Goal: Task Accomplishment & Management: Use online tool/utility

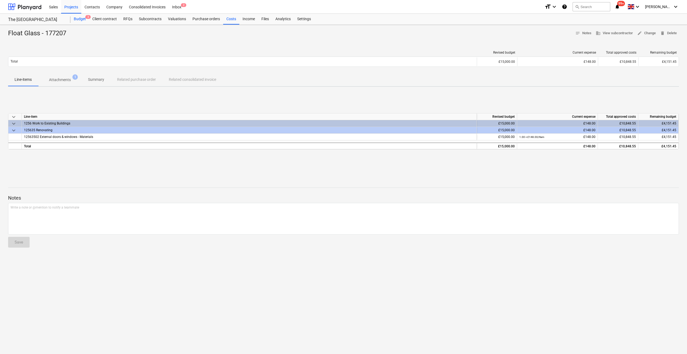
click at [76, 20] on div "Budget 3" at bounding box center [80, 19] width 19 height 11
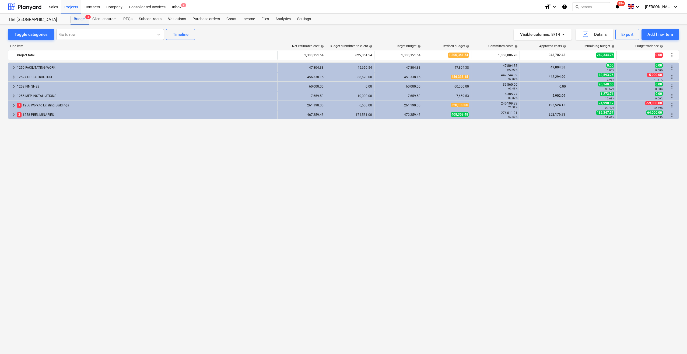
click at [80, 18] on div "Budget 3" at bounding box center [80, 19] width 19 height 11
click at [79, 20] on div "Budget 3" at bounding box center [80, 19] width 19 height 11
click at [595, 227] on div "keyboard_arrow_right 1250 FACILITATING WORK 47,804.38 45,650.54 47,804.38 47,80…" at bounding box center [343, 196] width 671 height 269
click at [266, 20] on div "Files 1" at bounding box center [265, 19] width 14 height 11
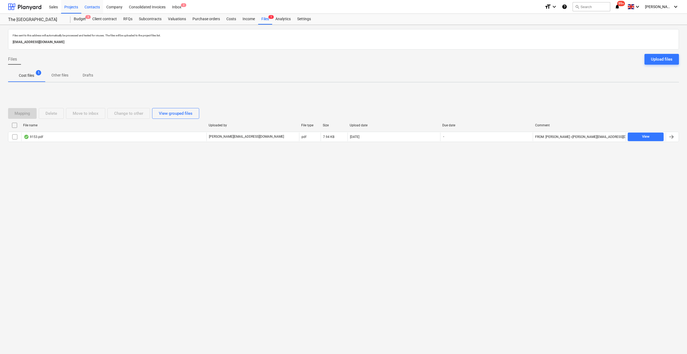
drag, startPoint x: 93, startPoint y: 8, endPoint x: 88, endPoint y: 6, distance: 6.2
click at [94, 8] on div "Contacts" at bounding box center [92, 7] width 22 height 14
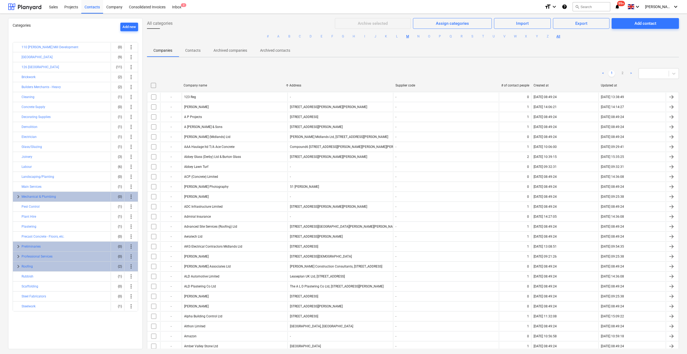
click at [409, 36] on button "M" at bounding box center [408, 36] width 6 height 6
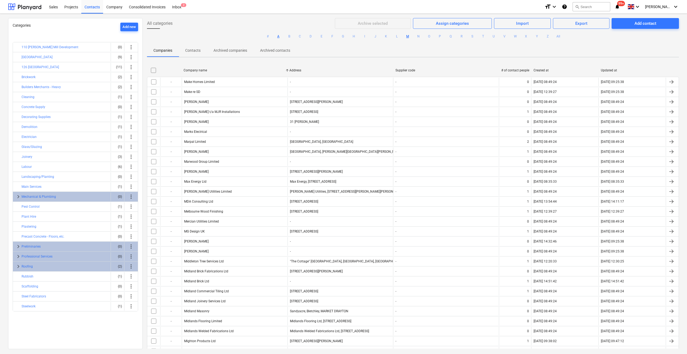
click at [278, 35] on button "A" at bounding box center [278, 36] width 6 height 6
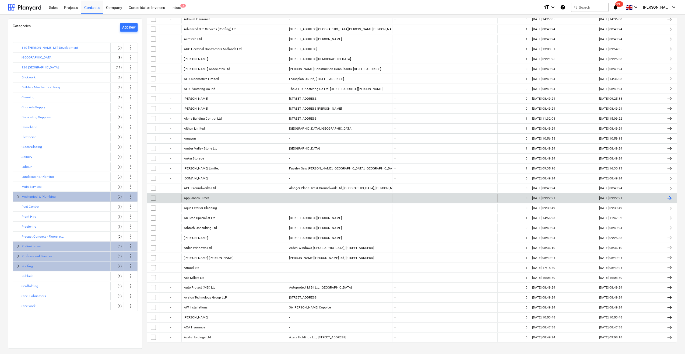
scroll to position [173, 0]
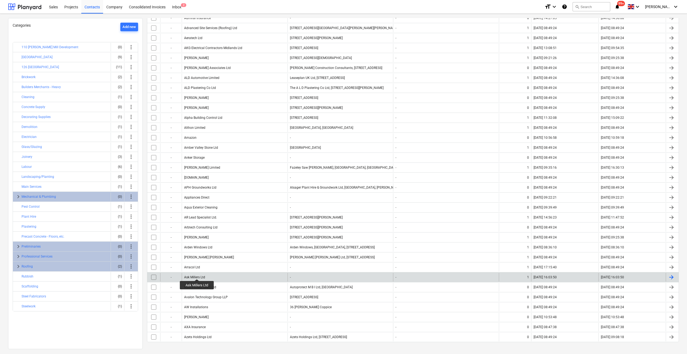
click at [197, 275] on div "Ask Millers Ltd" at bounding box center [194, 277] width 21 height 4
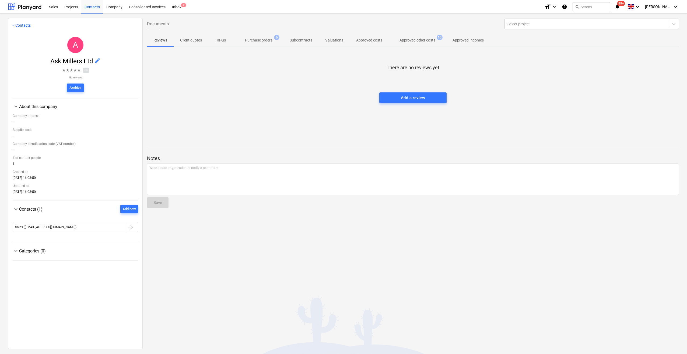
click at [417, 40] on p "Approved other costs" at bounding box center [418, 40] width 36 height 6
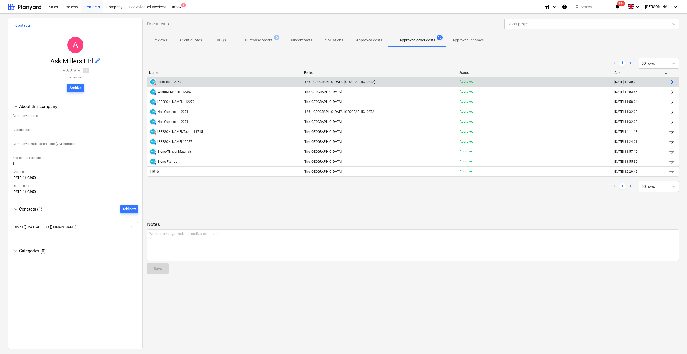
click at [173, 82] on div "Bolts, etc. 12357" at bounding box center [170, 82] width 24 height 4
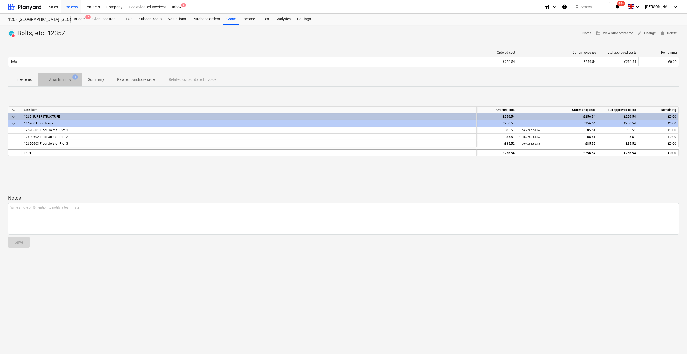
click at [64, 78] on p "Attachments" at bounding box center [60, 80] width 22 height 6
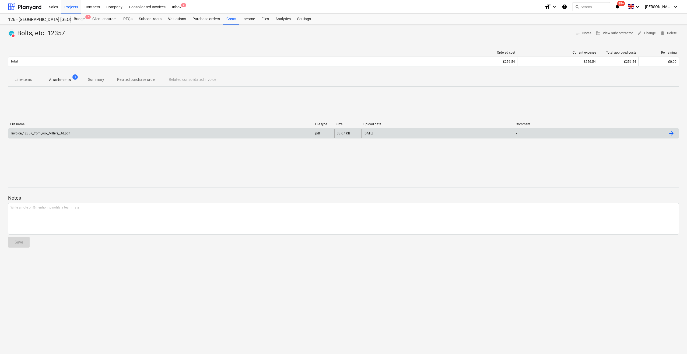
click at [57, 135] on div "Invoice_12357_from_Ask_Millers_Ltd.pdf" at bounding box center [40, 133] width 59 height 4
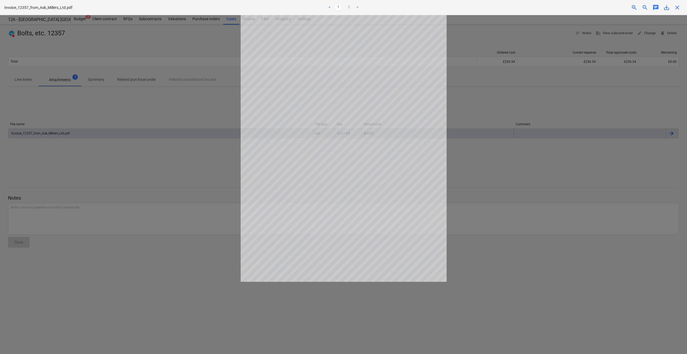
drag, startPoint x: 75, startPoint y: 0, endPoint x: 556, endPoint y: 164, distance: 507.8
click at [556, 164] on div at bounding box center [343, 184] width 687 height 339
click at [675, 6] on span "close" at bounding box center [677, 7] width 6 height 6
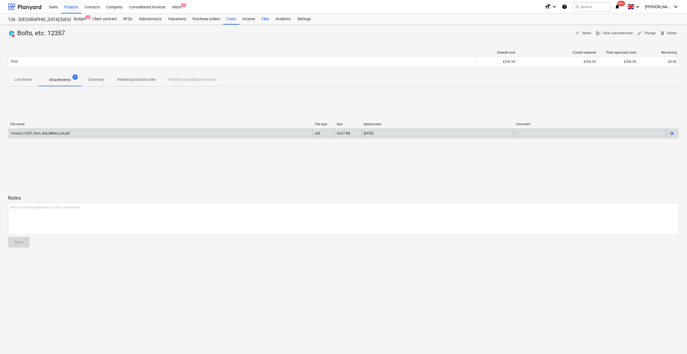
click at [263, 20] on div "Files" at bounding box center [265, 19] width 14 height 11
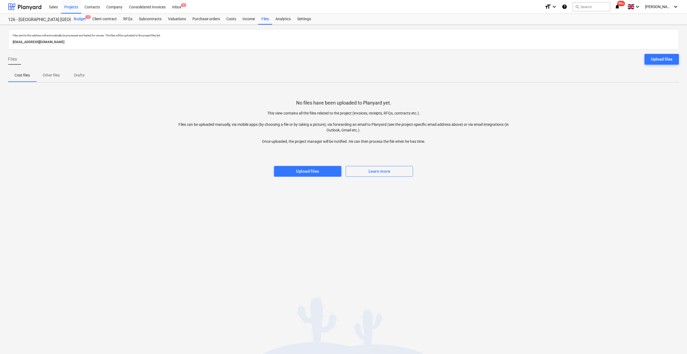
click at [78, 19] on div "Budget 7" at bounding box center [80, 19] width 19 height 11
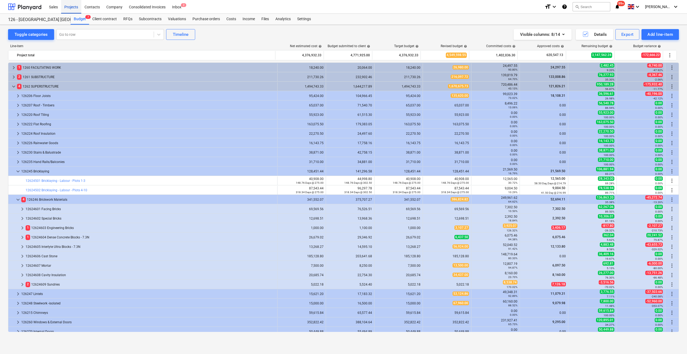
click at [71, 10] on div "Projects" at bounding box center [71, 7] width 20 height 14
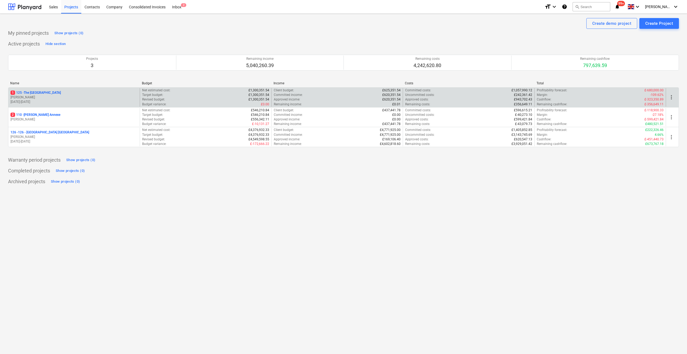
click at [29, 93] on p "1 125 - The [GEOGRAPHIC_DATA]" at bounding box center [36, 92] width 50 height 5
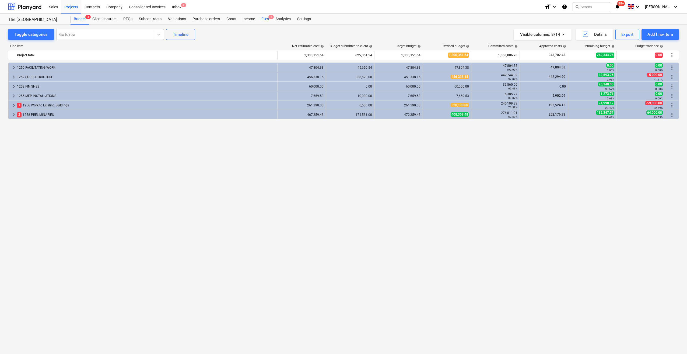
click at [262, 18] on div "Files 1" at bounding box center [265, 19] width 14 height 11
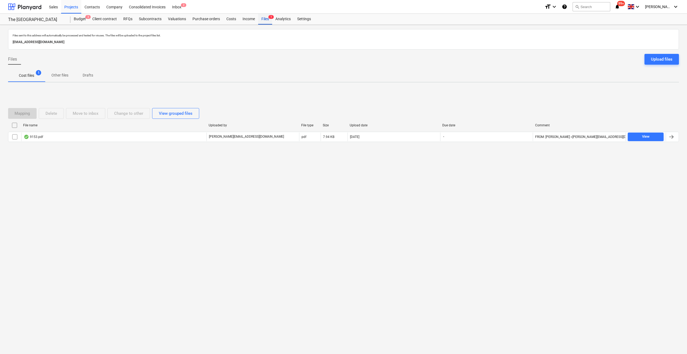
click at [268, 22] on div "Files 1" at bounding box center [265, 19] width 14 height 11
click at [263, 19] on div "Files 1" at bounding box center [265, 19] width 14 height 11
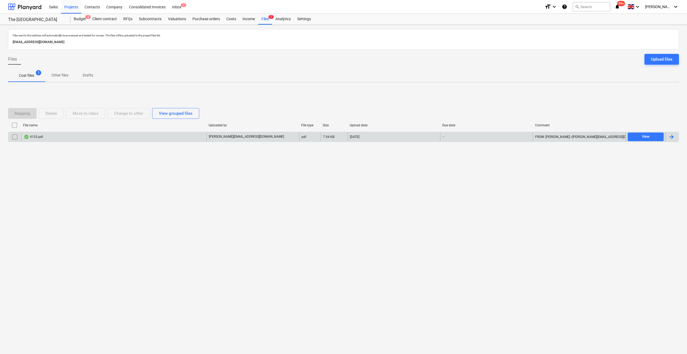
click at [670, 136] on div at bounding box center [671, 137] width 6 height 6
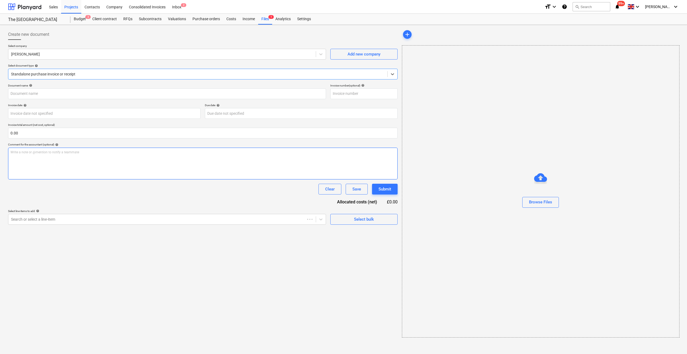
type input "9153.pdf"
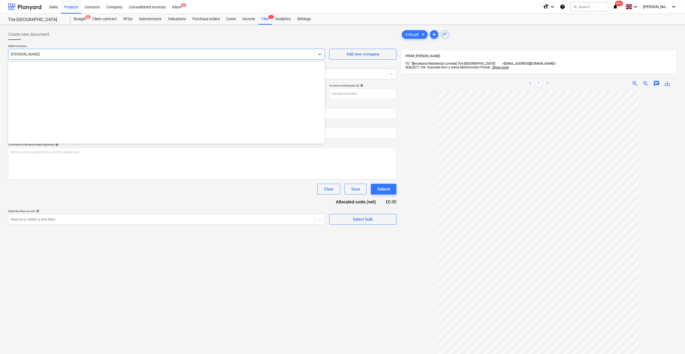
click at [16, 53] on div at bounding box center [161, 53] width 301 height 5
type input "S"
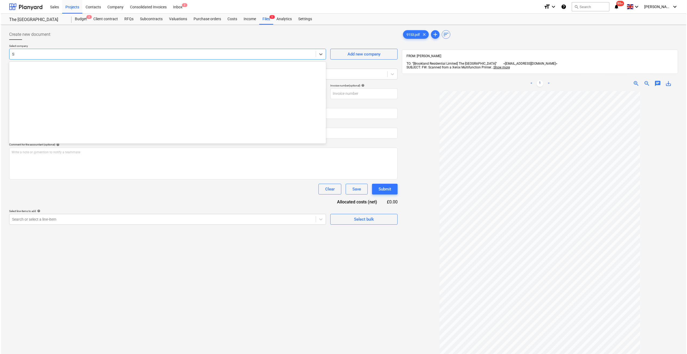
scroll to position [3558, 0]
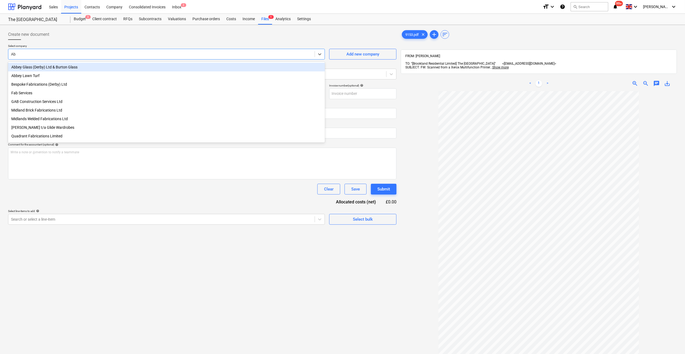
type input "Abb"
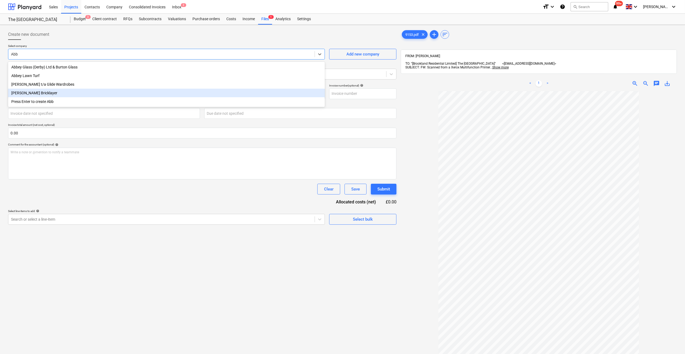
click at [47, 93] on div "[PERSON_NAME] Bricklayer" at bounding box center [166, 93] width 317 height 9
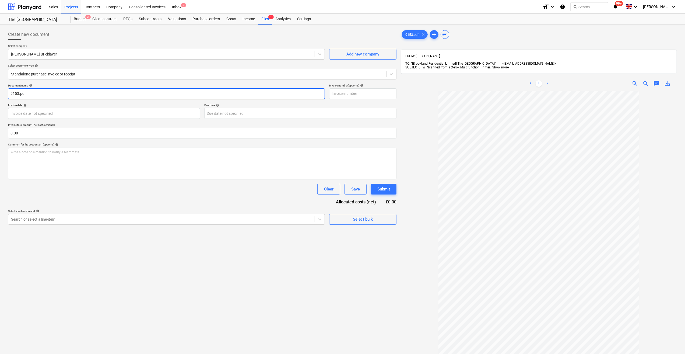
click at [11, 93] on input "9153.pdf" at bounding box center [166, 93] width 317 height 11
type input "Labour 01-05/09/25"
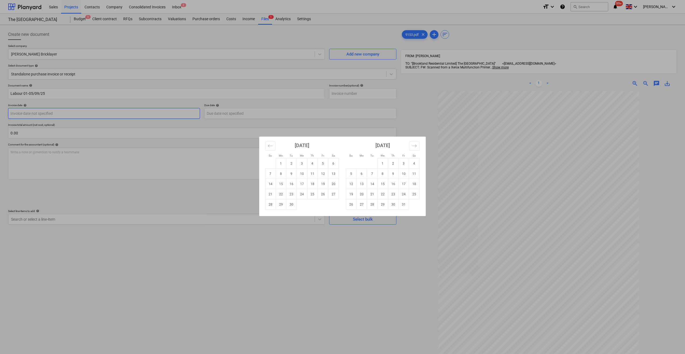
click at [25, 113] on body "Sales Projects Contacts Company Consolidated Invoices Inbox 2 format_size keybo…" at bounding box center [342, 177] width 685 height 354
click at [292, 175] on td "9" at bounding box center [292, 174] width 11 height 10
type input "[DATE]"
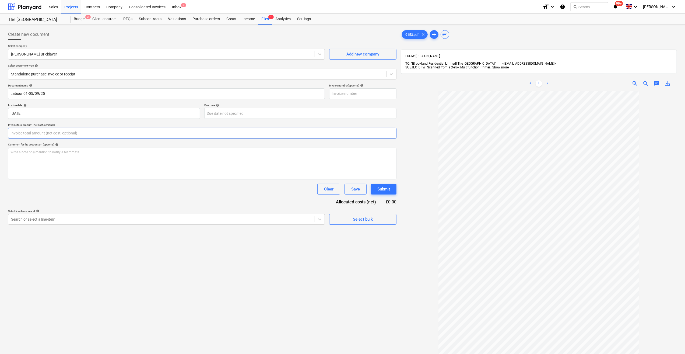
click at [38, 134] on input "text" at bounding box center [202, 133] width 389 height 11
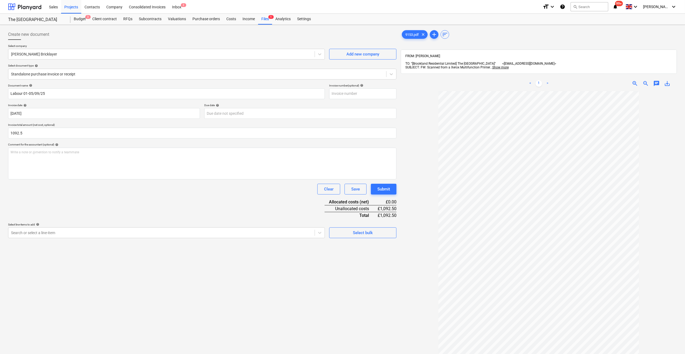
type input "1,092.50"
click at [112, 196] on div "Document name help Labour 01-05/09/25 Invoice number (optional) help Invoice da…" at bounding box center [202, 161] width 389 height 154
click at [364, 232] on div "Select bulk" at bounding box center [363, 232] width 20 height 7
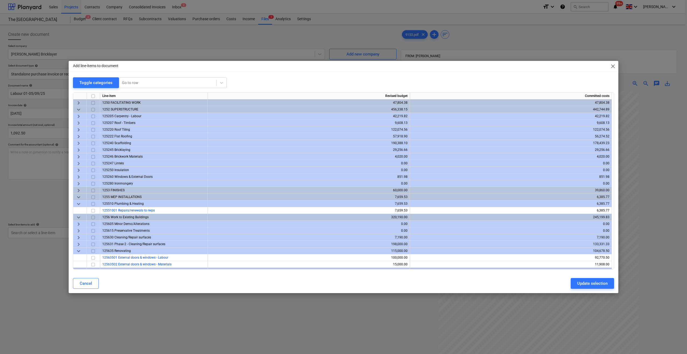
scroll to position [5, 0]
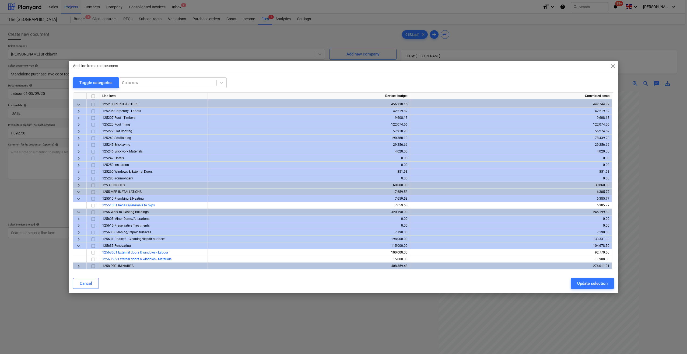
click at [78, 239] on span "keyboard_arrow_right" at bounding box center [78, 239] width 6 height 6
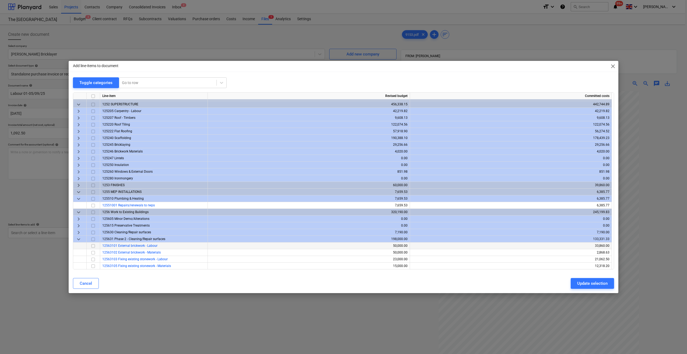
click at [124, 246] on span "12563101 External brickwork - Labour" at bounding box center [129, 246] width 55 height 4
click at [91, 245] on input "checkbox" at bounding box center [93, 246] width 6 height 6
click at [584, 284] on div "Update selection" at bounding box center [592, 283] width 30 height 7
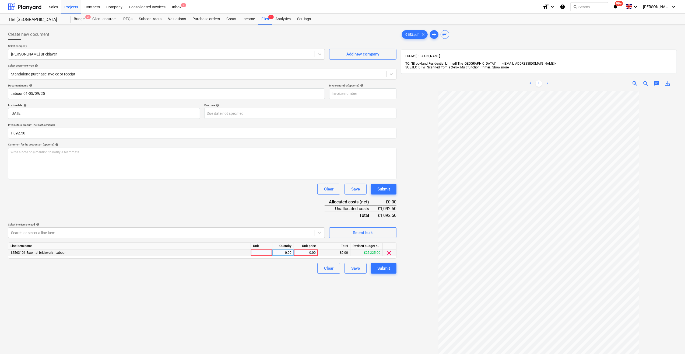
click at [262, 253] on div at bounding box center [262, 252] width 22 height 7
type input "Day"
click at [289, 253] on div "0.00" at bounding box center [283, 252] width 17 height 7
type input "4.75"
click at [308, 252] on div "0.00" at bounding box center [306, 252] width 20 height 7
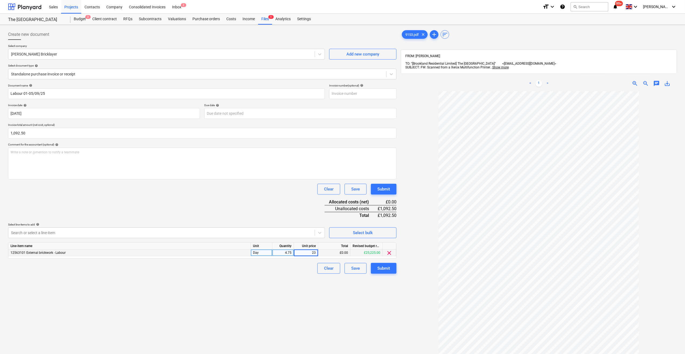
type input "230"
click at [291, 274] on div "Create new document Select company [PERSON_NAME] Bricklayer Add new company Sel…" at bounding box center [202, 229] width 393 height 405
click at [384, 268] on div "Submit" at bounding box center [384, 268] width 13 height 7
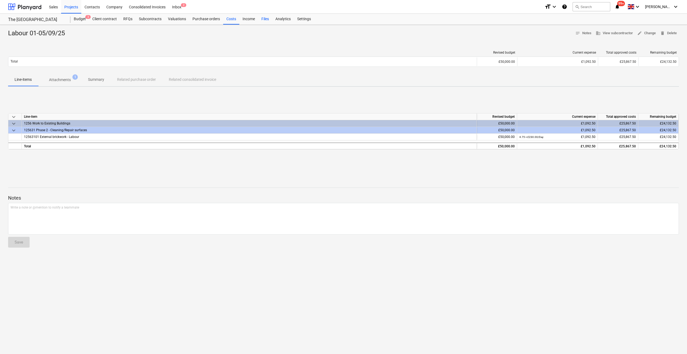
click at [266, 20] on div "Files" at bounding box center [265, 19] width 14 height 11
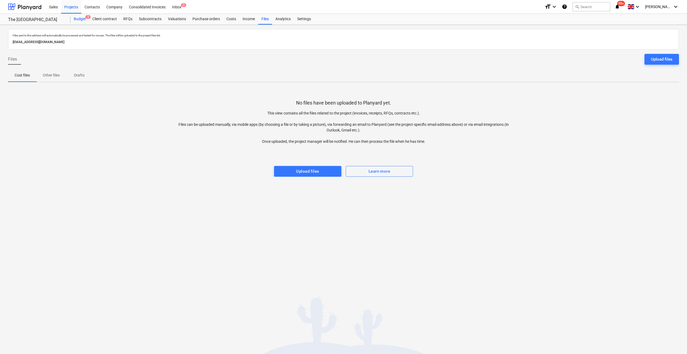
click at [81, 20] on div "Budget 3" at bounding box center [80, 19] width 19 height 11
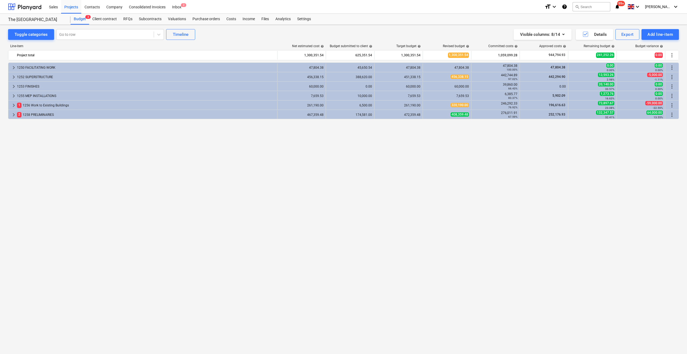
click at [349, 325] on div "keyboard_arrow_right 1250 FACILITATING WORK 47,804.38 45,650.54 47,804.38 47,80…" at bounding box center [343, 196] width 671 height 269
